Goal: Transaction & Acquisition: Purchase product/service

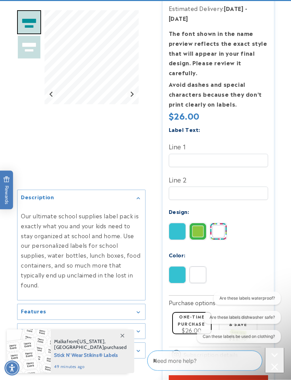
scroll to position [167, 0]
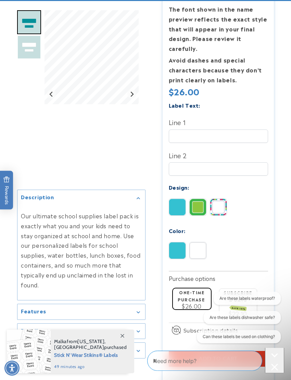
click at [124, 342] on span at bounding box center [122, 336] width 12 height 12
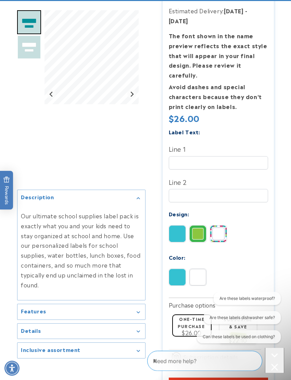
scroll to position [141, 0]
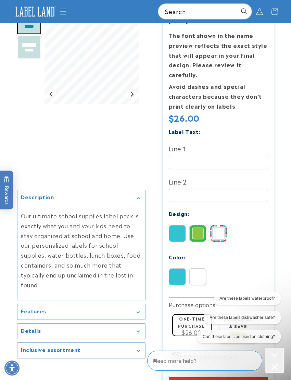
click at [198, 233] on img at bounding box center [197, 233] width 16 height 16
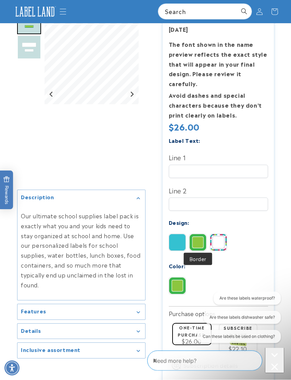
scroll to position [132, 0]
click at [220, 242] on img at bounding box center [218, 242] width 16 height 16
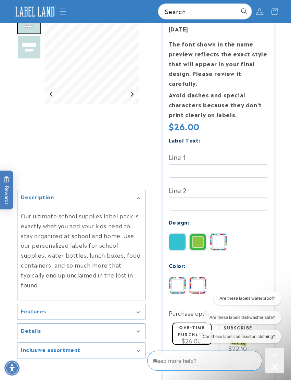
click at [201, 283] on img at bounding box center [197, 285] width 16 height 16
click at [181, 282] on img at bounding box center [177, 285] width 16 height 16
click at [182, 235] on img at bounding box center [177, 242] width 16 height 16
click at [200, 240] on img at bounding box center [197, 242] width 16 height 16
click at [221, 239] on img at bounding box center [218, 242] width 16 height 16
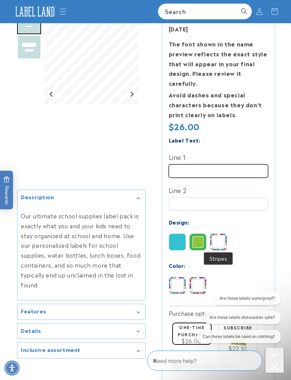
click at [232, 164] on input "Line 1" at bounding box center [218, 170] width 99 height 13
type input "*******"
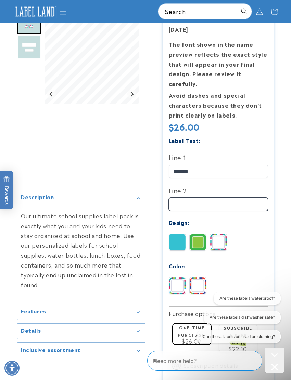
click at [204, 201] on input "Line 2" at bounding box center [218, 204] width 99 height 13
type input "**********"
click at [201, 241] on img at bounding box center [197, 242] width 16 height 16
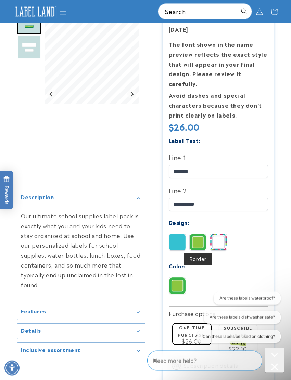
scroll to position [132, 0]
click at [178, 240] on img at bounding box center [177, 242] width 16 height 16
click at [199, 239] on img at bounding box center [197, 242] width 16 height 16
click at [218, 239] on img at bounding box center [218, 242] width 16 height 16
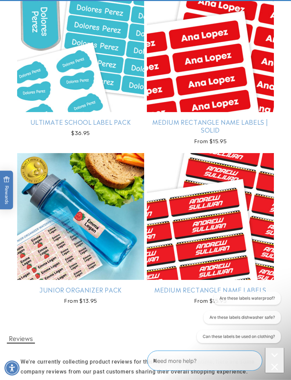
scroll to position [649, 0]
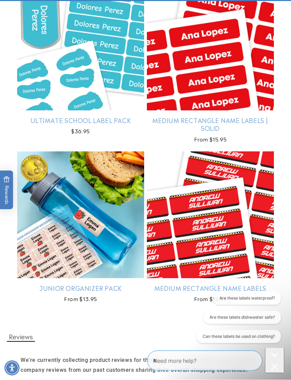
click at [115, 284] on link "Junior Organizer Pack" at bounding box center [80, 288] width 127 height 8
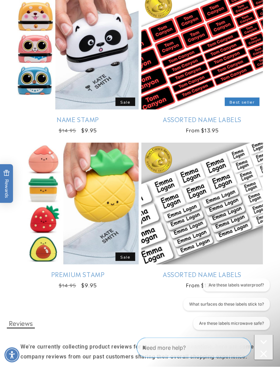
scroll to position [788, 0]
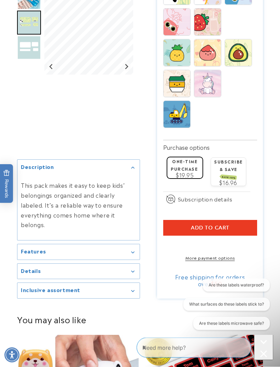
click at [135, 253] on summary "Features" at bounding box center [78, 251] width 122 height 15
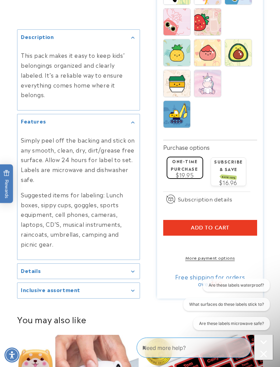
click at [133, 272] on summary "Details" at bounding box center [78, 271] width 122 height 15
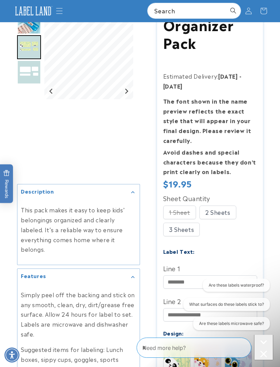
scroll to position [66, 0]
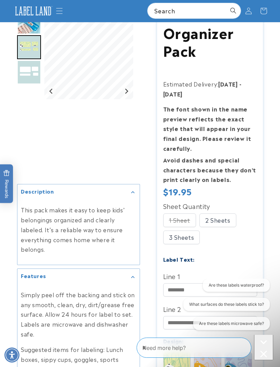
click at [25, 26] on img "Go to slide 1" at bounding box center [29, 22] width 24 height 24
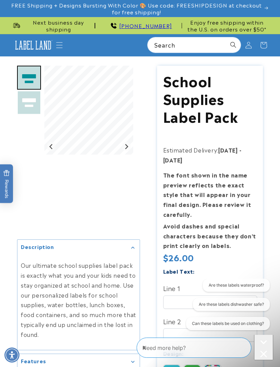
click at [23, 100] on img "Go to slide 2" at bounding box center [29, 103] width 24 height 24
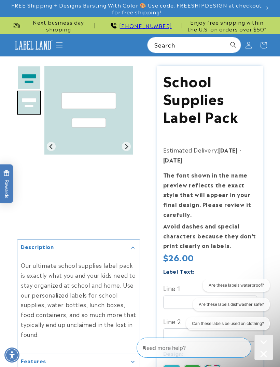
click at [26, 82] on img "Go to slide 1" at bounding box center [29, 78] width 24 height 24
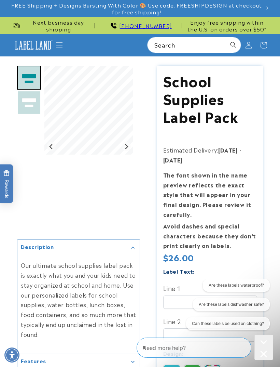
click at [131, 150] on button "Next slide" at bounding box center [126, 146] width 9 height 9
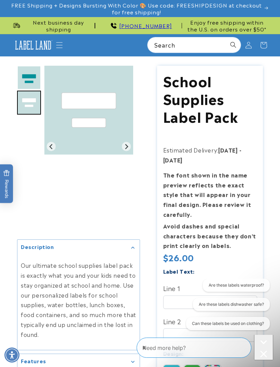
click at [133, 149] on img "Gallery Viewer" at bounding box center [88, 110] width 89 height 89
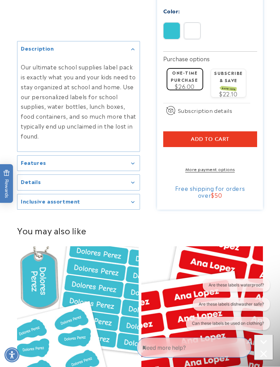
scroll to position [386, 0]
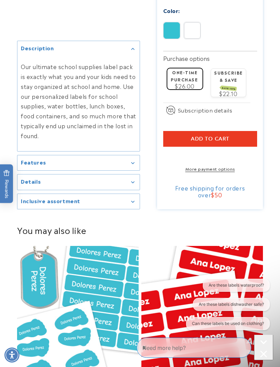
click at [137, 166] on summary "Features" at bounding box center [78, 162] width 122 height 15
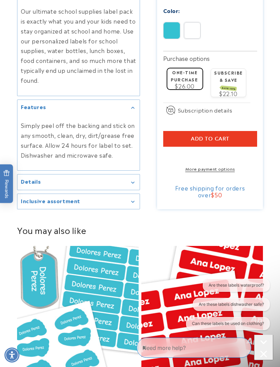
click at [133, 184] on icon "Gallery Viewer" at bounding box center [132, 183] width 3 height 2
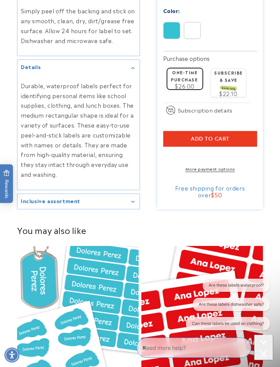
click at [134, 204] on div "Inclusive assortment" at bounding box center [79, 201] width 116 height 5
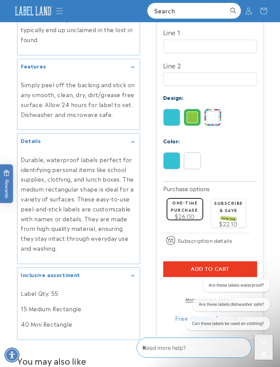
scroll to position [296, 0]
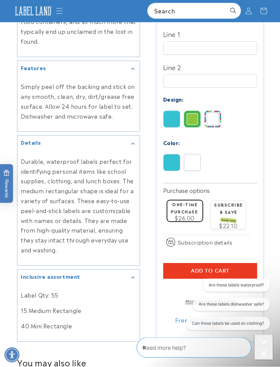
click at [196, 159] on img at bounding box center [192, 163] width 16 height 16
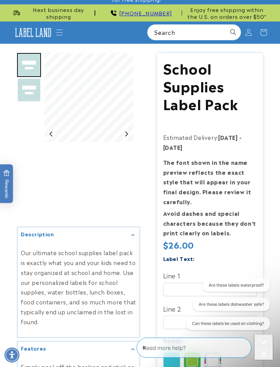
scroll to position [0, 0]
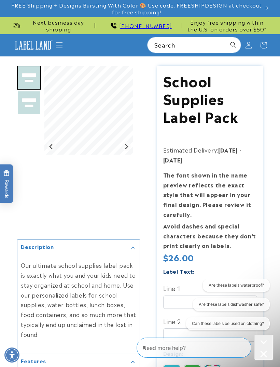
click at [58, 43] on icon "Menu" at bounding box center [59, 45] width 7 height 7
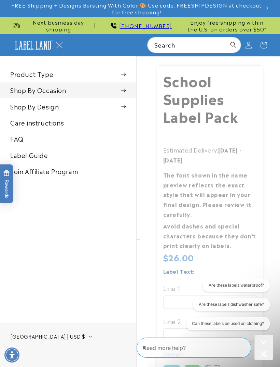
click at [19, 91] on summary "Shop By Occasion" at bounding box center [68, 89] width 136 height 15
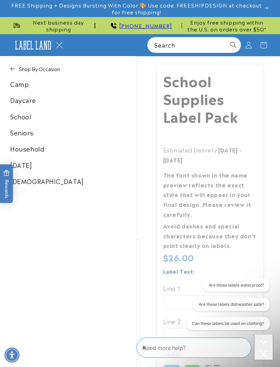
click at [16, 117] on link "School" at bounding box center [68, 116] width 136 height 15
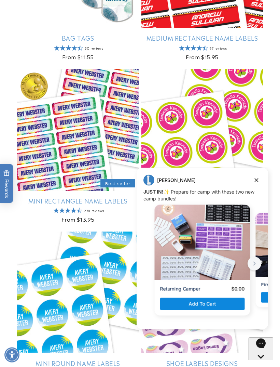
scroll to position [859, 0]
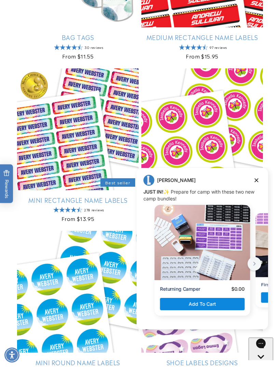
click at [265, 173] on div "Jenny Jenny says: JUST IN! ✨ Prepare for camp with these two new camp bundles! …" at bounding box center [203, 248] width 132 height 161
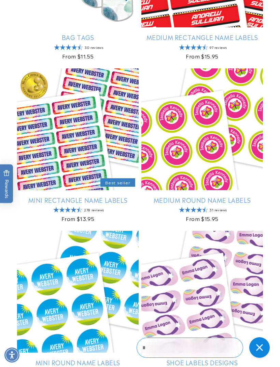
click at [255, 201] on link "Medium Round Name Labels" at bounding box center [203, 200] width 122 height 8
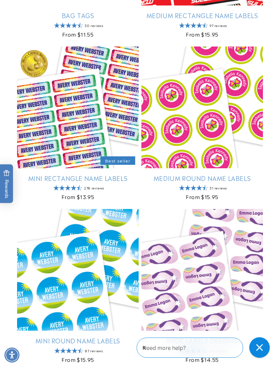
scroll to position [56, 0]
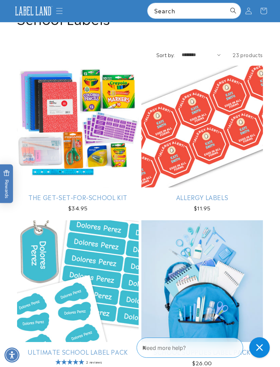
click at [51, 193] on link "The Get-Set-for-School Kit" at bounding box center [78, 197] width 122 height 8
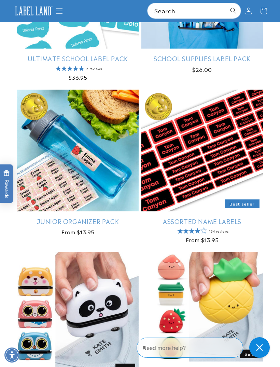
scroll to position [349, 0]
click at [245, 217] on link "Assorted Name Labels" at bounding box center [203, 221] width 122 height 8
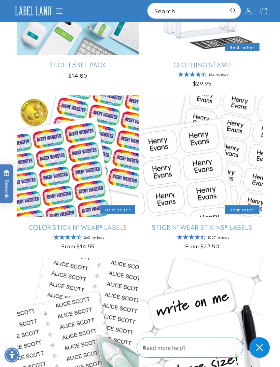
scroll to position [1437, 0]
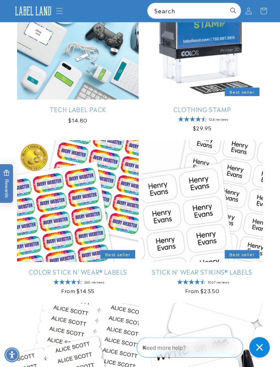
click at [224, 268] on link "Stick N' Wear Stikins® Labels" at bounding box center [203, 272] width 122 height 8
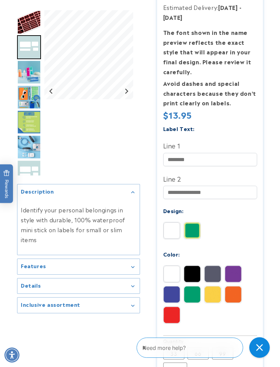
click at [136, 289] on div "Details" at bounding box center [79, 285] width 116 height 5
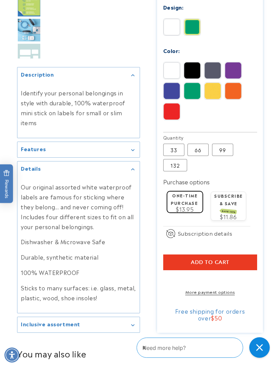
scroll to position [334, 0]
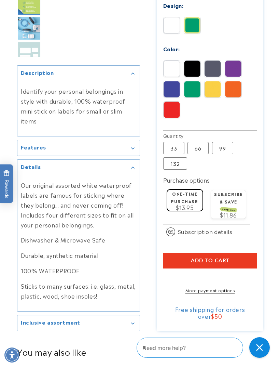
click at [128, 320] on div "Inclusive assortment" at bounding box center [79, 322] width 116 height 5
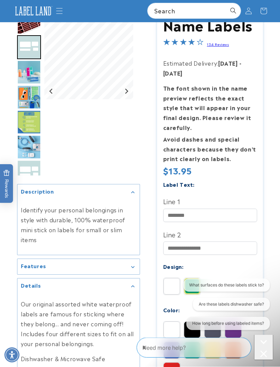
scroll to position [47, 0]
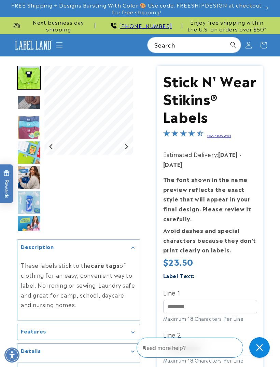
click at [30, 151] on img "Go to slide 5" at bounding box center [29, 153] width 24 height 24
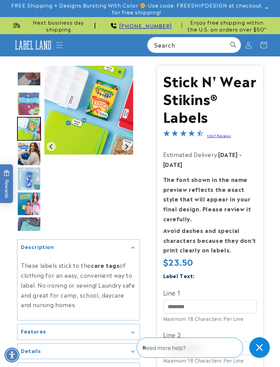
click at [28, 108] on img "Go to slide 4" at bounding box center [29, 104] width 24 height 24
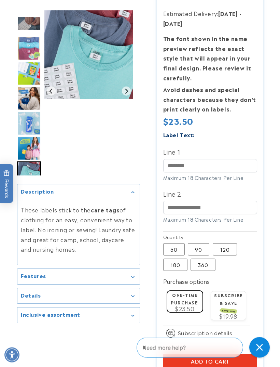
click at [135, 319] on summary "Inclusive assortment" at bounding box center [78, 314] width 122 height 15
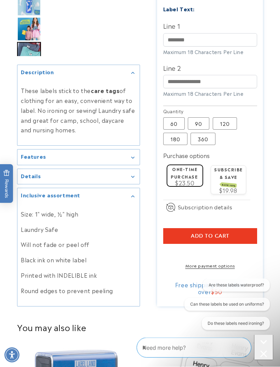
scroll to position [267, 0]
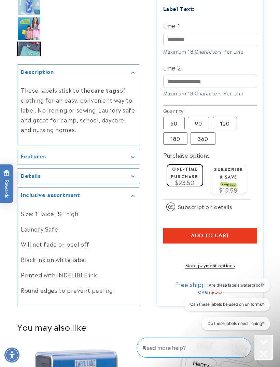
click at [132, 179] on div "Details" at bounding box center [79, 176] width 116 height 5
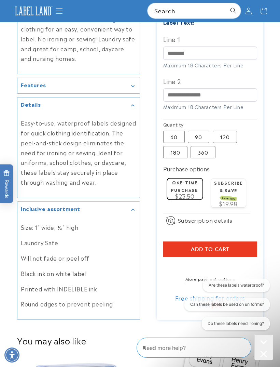
scroll to position [253, 0]
click at [46, 94] on summary "Features" at bounding box center [78, 85] width 122 height 15
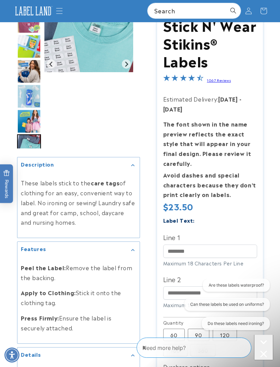
scroll to position [85, 0]
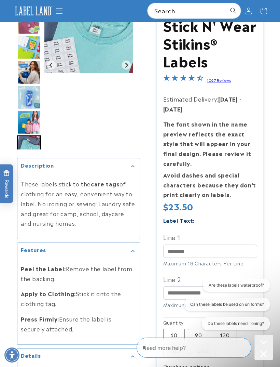
click at [29, 101] on img "Go to slide 7" at bounding box center [29, 97] width 24 height 24
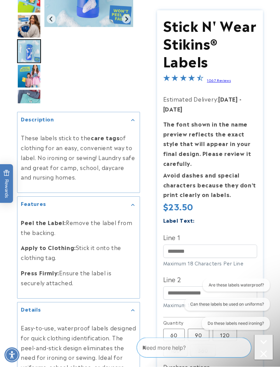
scroll to position [131, 0]
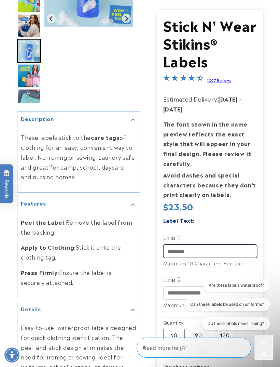
click at [204, 249] on input "Line 1" at bounding box center [210, 250] width 94 height 13
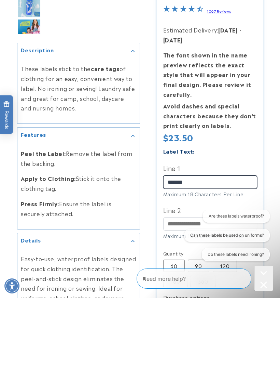
type input "*******"
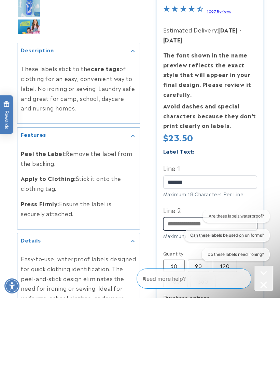
click at [217, 286] on input "Line 2" at bounding box center [210, 292] width 94 height 13
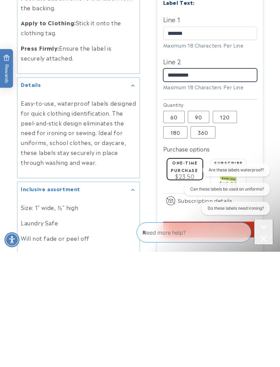
type input "**********"
click at [260, 235] on icon "Close conversation starters" at bounding box center [263, 238] width 6 height 6
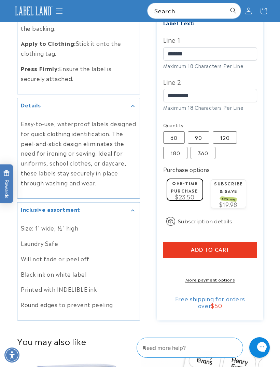
scroll to position [334, 0]
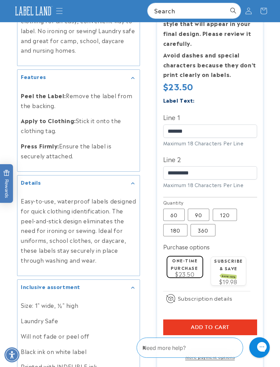
click at [200, 211] on label "90 Variant sold out or unavailable" at bounding box center [199, 215] width 22 height 12
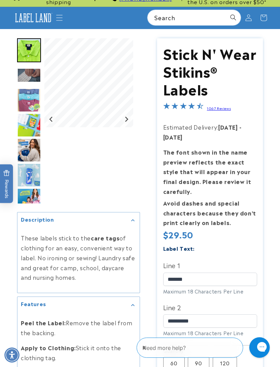
scroll to position [27, 0]
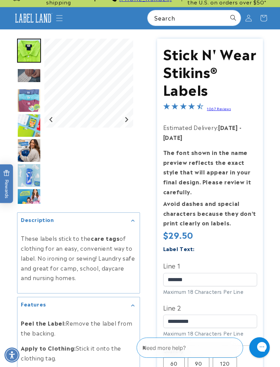
click at [28, 77] on img "Go to slide 3" at bounding box center [29, 75] width 24 height 14
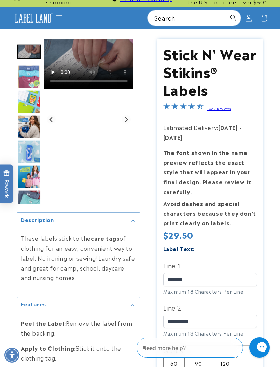
click at [28, 81] on img "Go to slide 4" at bounding box center [29, 77] width 24 height 24
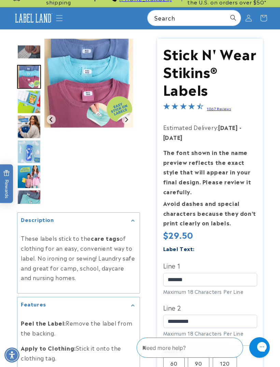
click at [27, 106] on img "Go to slide 5" at bounding box center [29, 102] width 24 height 24
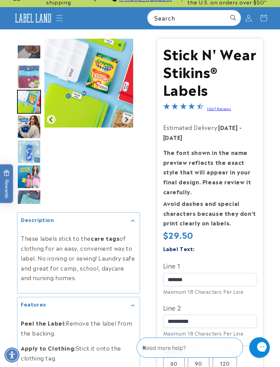
click at [19, 42] on div "Go to slide 3" at bounding box center [29, 52] width 24 height 24
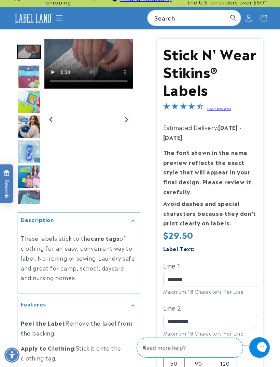
click at [28, 57] on img "Go to slide 3" at bounding box center [29, 52] width 24 height 14
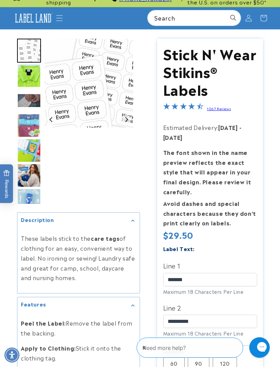
click at [23, 48] on img "Go to slide 1" at bounding box center [29, 51] width 24 height 24
click at [26, 73] on img "Go to slide 2" at bounding box center [29, 76] width 24 height 24
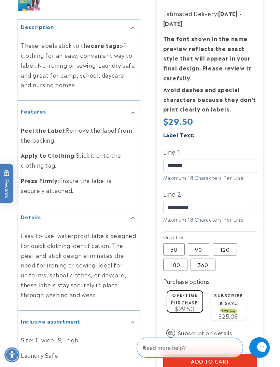
scroll to position [223, 0]
click at [224, 245] on label "120 Variant sold out or unavailable" at bounding box center [225, 249] width 24 height 12
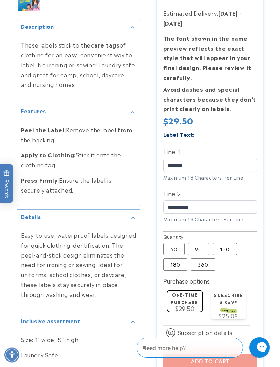
scroll to position [224, 0]
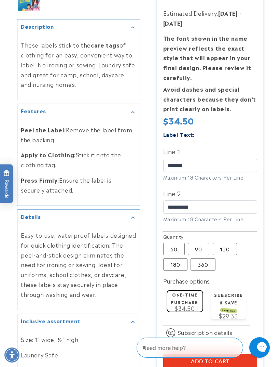
click at [201, 244] on label "90 Variant sold out or unavailable" at bounding box center [199, 249] width 22 height 12
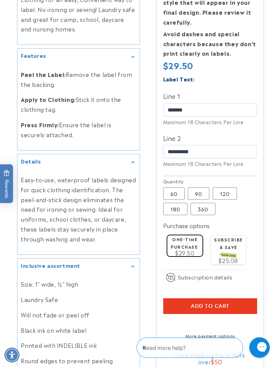
scroll to position [279, 0]
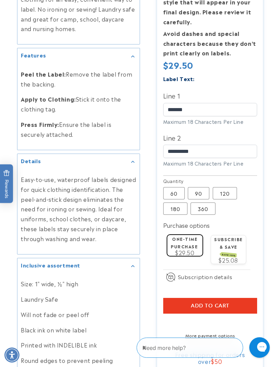
click at [209, 303] on span "Add to cart" at bounding box center [210, 306] width 39 height 6
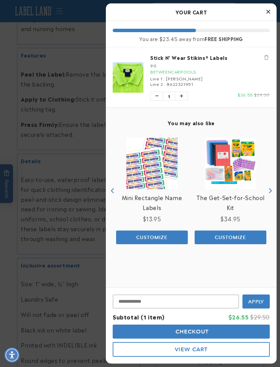
click at [270, 12] on icon "Close Cart" at bounding box center [269, 12] width 4 height 6
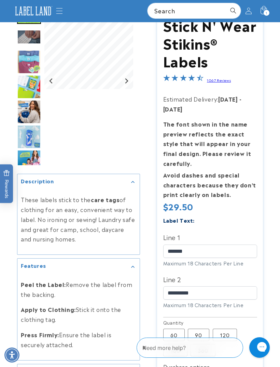
scroll to position [63, 0]
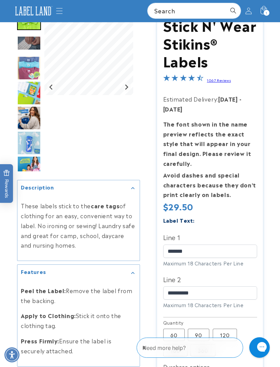
click at [29, 170] on img "Go to slide 8" at bounding box center [29, 168] width 24 height 24
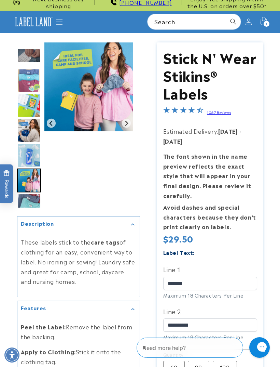
scroll to position [23, 0]
click at [25, 154] on img "Go to slide 7" at bounding box center [29, 156] width 24 height 24
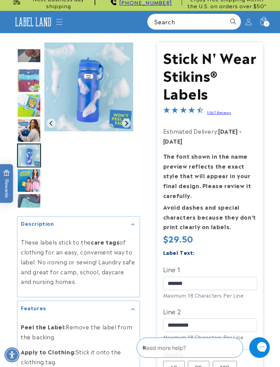
scroll to position [23, 0]
click at [26, 135] on img "Go to slide 6" at bounding box center [29, 131] width 24 height 24
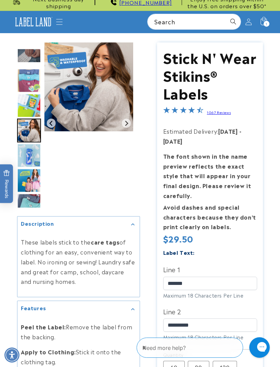
click at [24, 116] on img "Go to slide 5" at bounding box center [29, 106] width 24 height 24
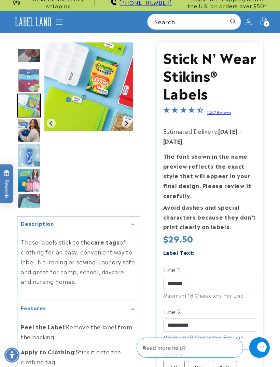
click at [26, 86] on img "Go to slide 4" at bounding box center [29, 81] width 24 height 24
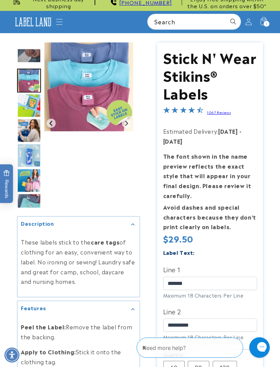
click at [30, 112] on img "Go to slide 5" at bounding box center [29, 106] width 24 height 24
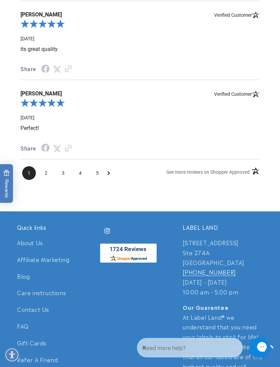
scroll to position [1210, 0]
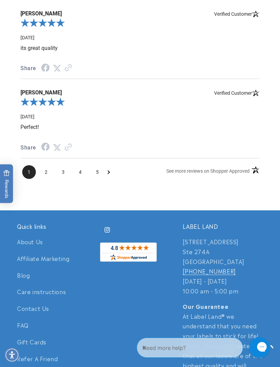
click at [45, 173] on span "2" at bounding box center [46, 172] width 14 height 14
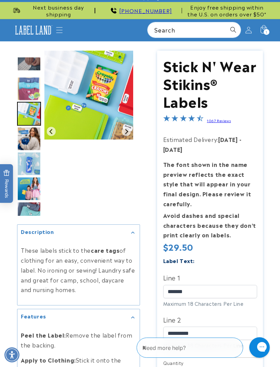
scroll to position [0, 0]
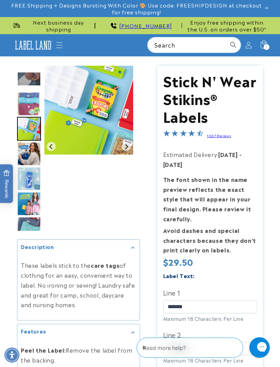
click at [60, 46] on icon "Menu" at bounding box center [59, 45] width 7 height 7
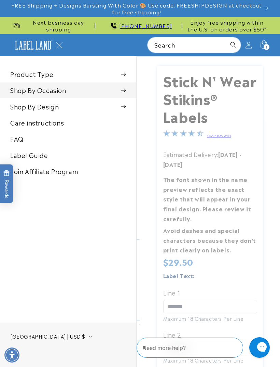
click at [26, 90] on summary "Shop By Occasion" at bounding box center [68, 89] width 136 height 15
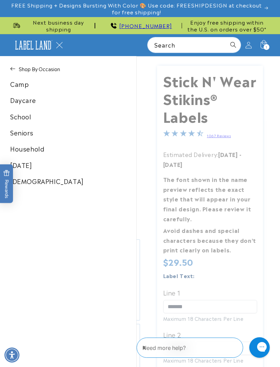
click at [19, 103] on link "Daycare" at bounding box center [68, 99] width 136 height 15
